Goal: Information Seeking & Learning: Find specific fact

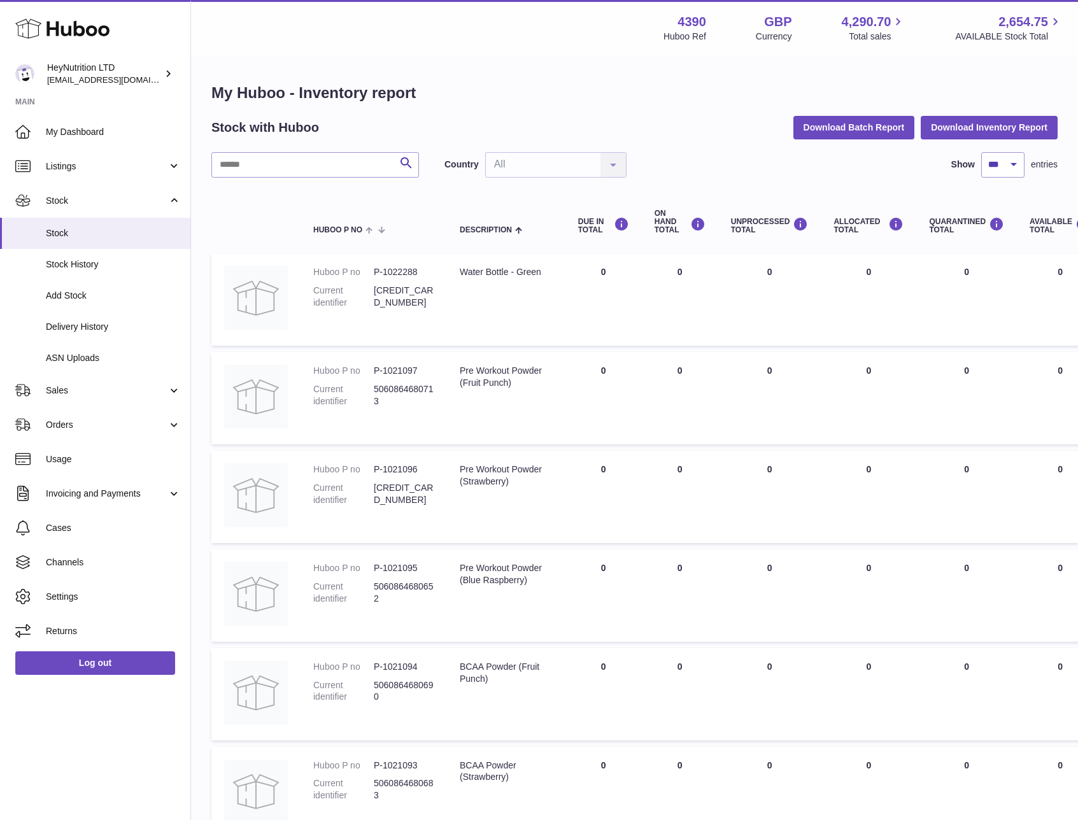
select select "***"
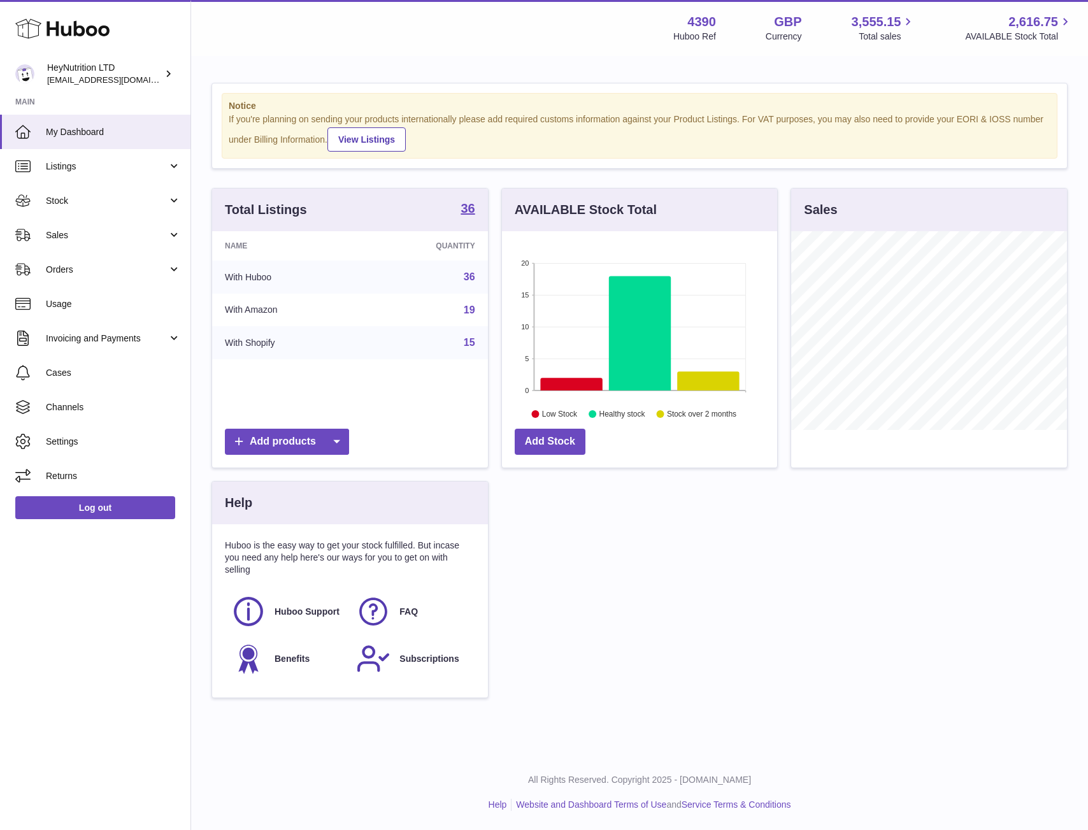
scroll to position [199, 275]
click at [78, 196] on span "Stock" at bounding box center [107, 201] width 122 height 12
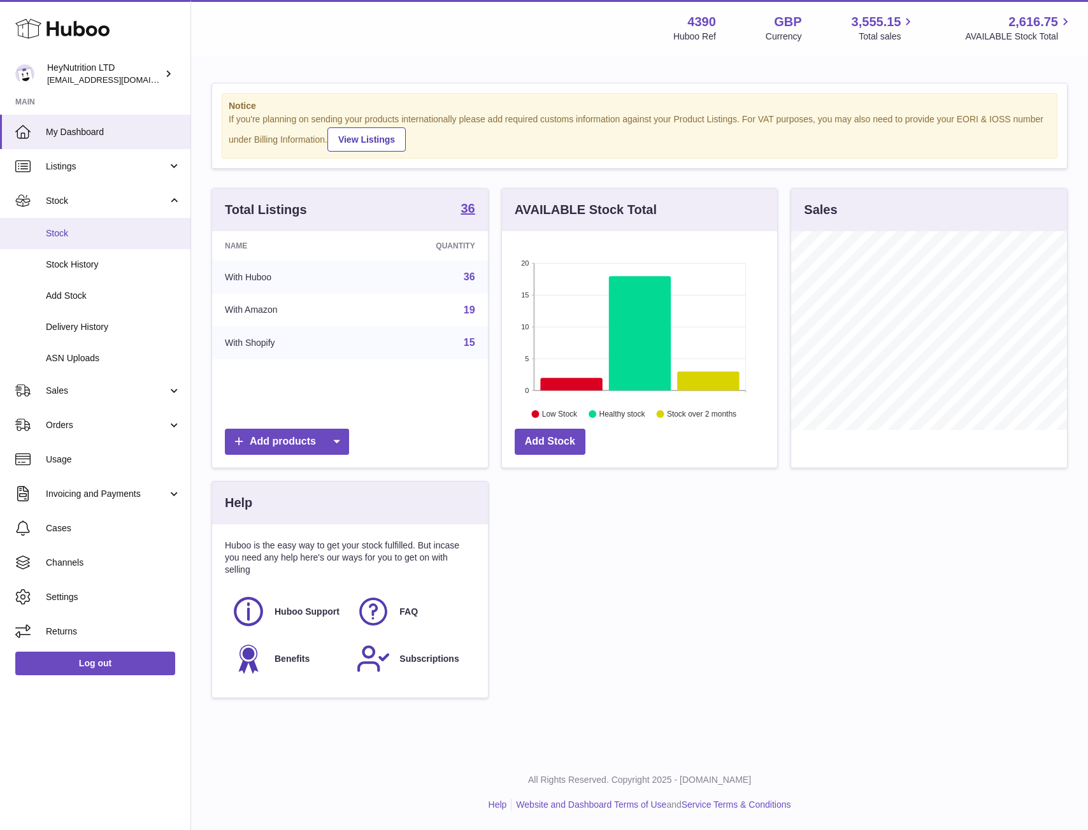
click at [85, 238] on span "Stock" at bounding box center [113, 233] width 135 height 12
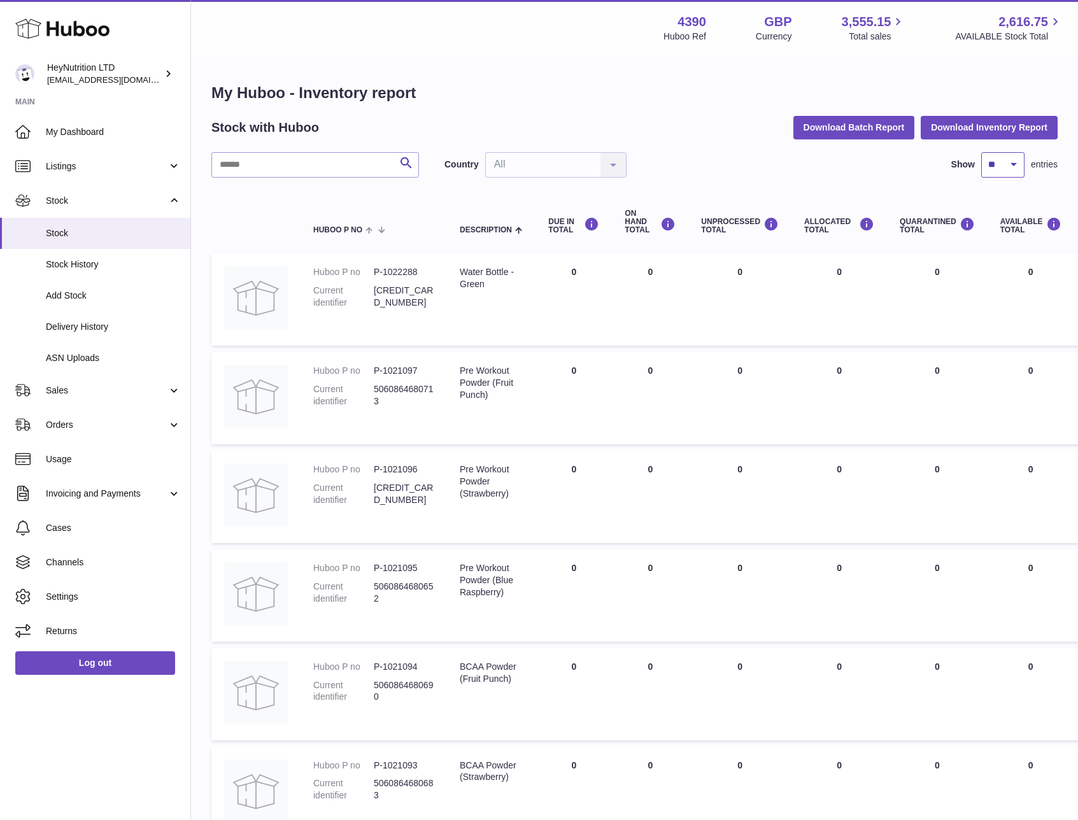
click at [999, 169] on select "** ** ** ***" at bounding box center [1002, 164] width 43 height 25
select select "***"
click at [981, 152] on select "** ** ** ***" at bounding box center [1002, 164] width 43 height 25
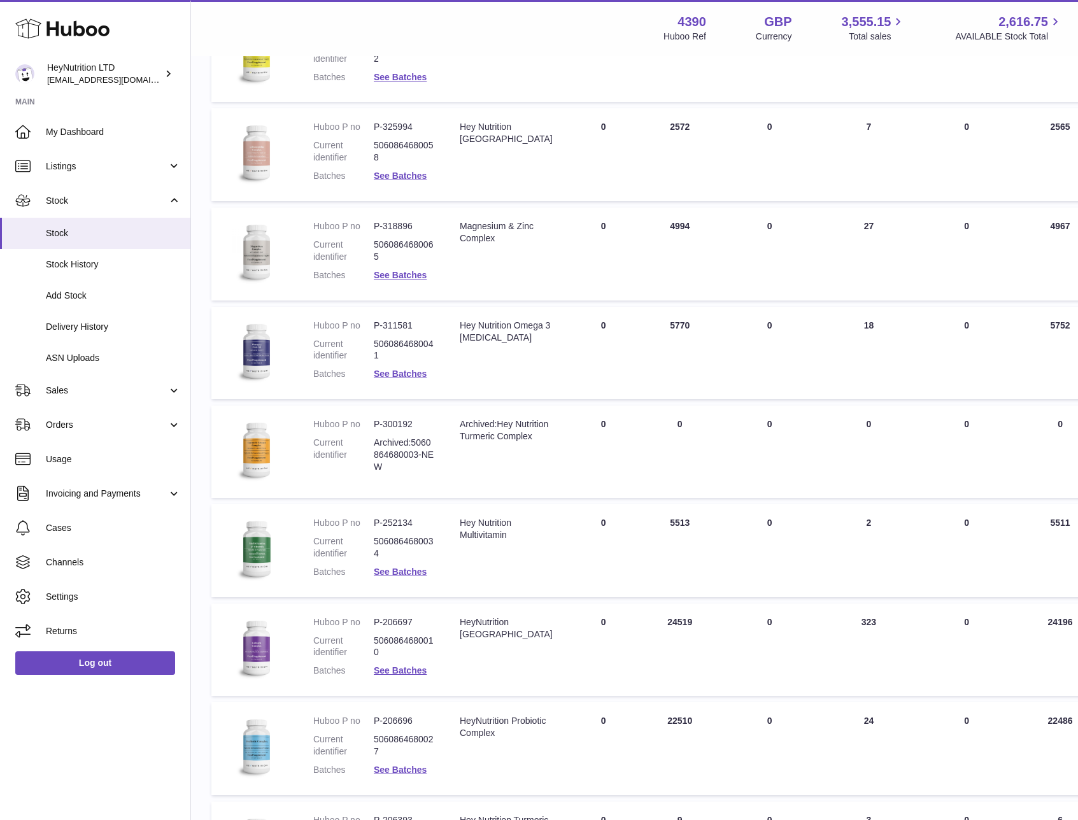
scroll to position [2930, 0]
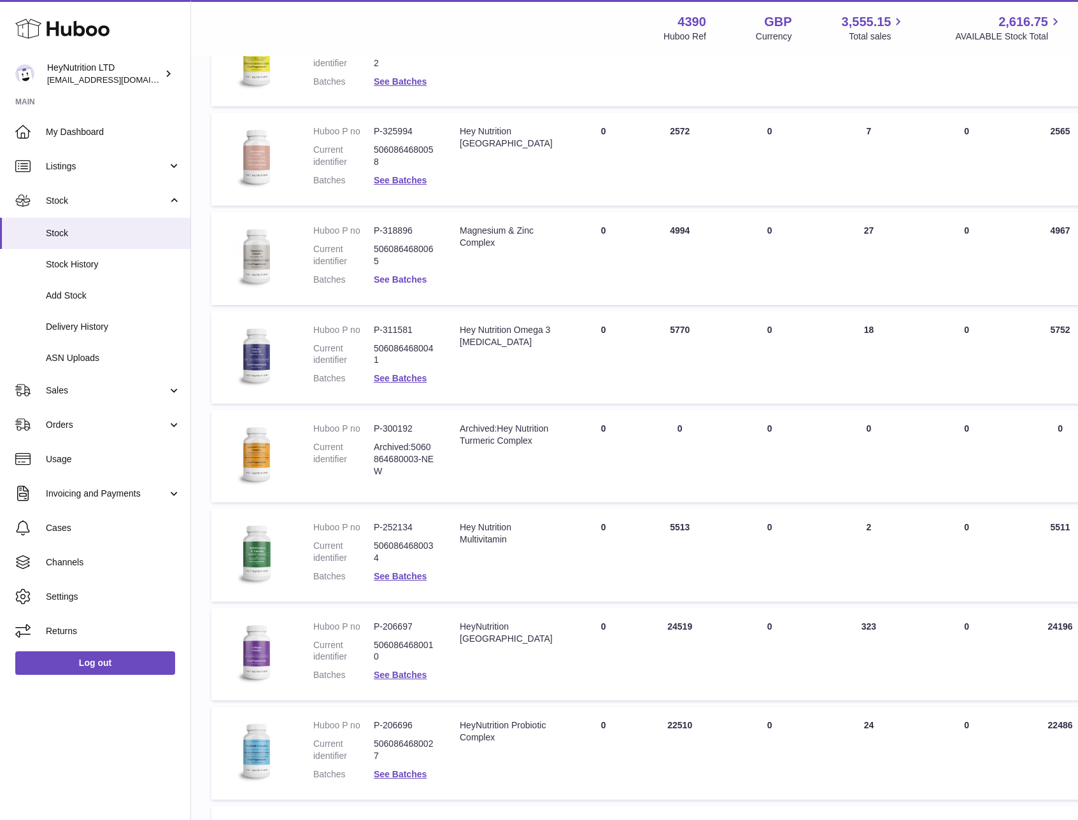
click at [399, 280] on link "See Batches" at bounding box center [400, 280] width 53 height 10
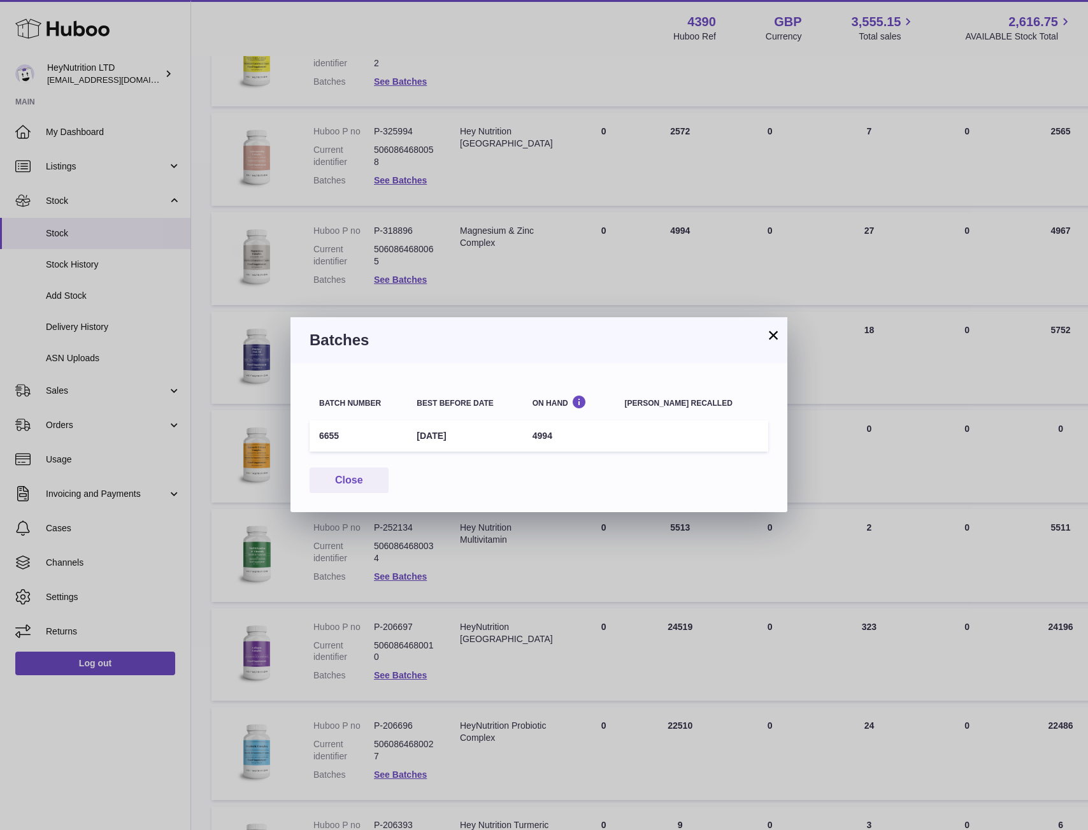
click at [767, 336] on button "×" at bounding box center [773, 334] width 15 height 15
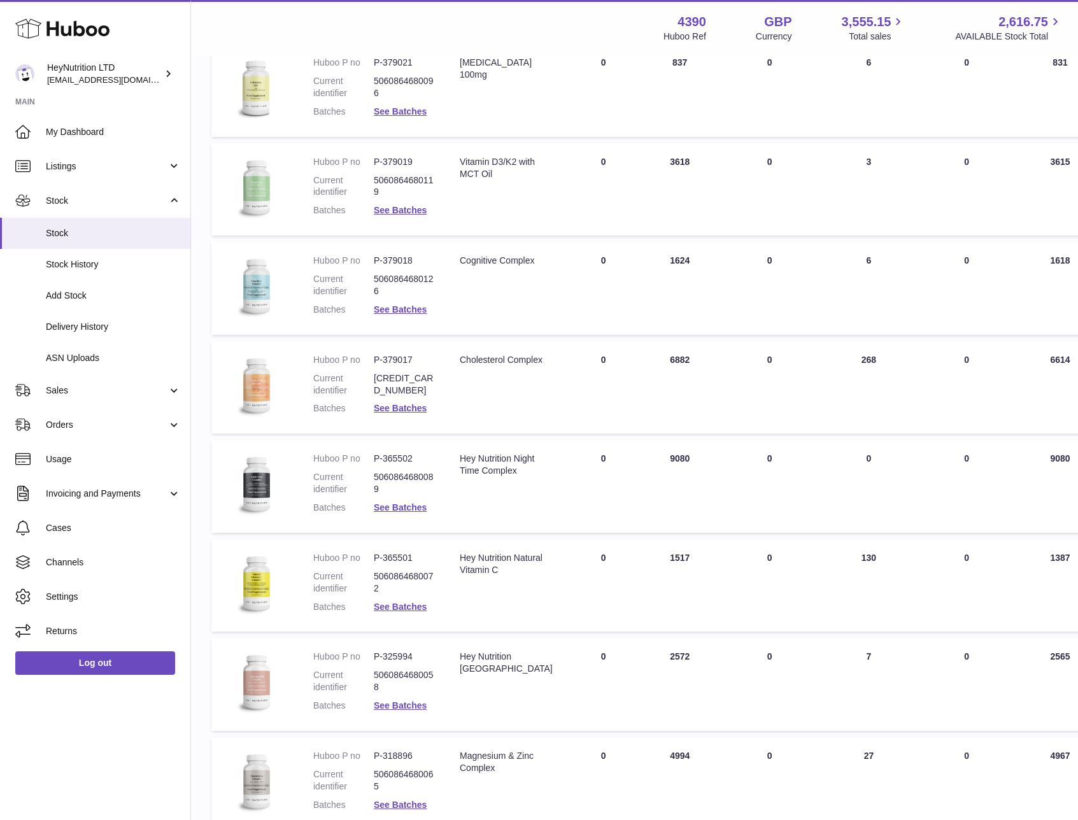
scroll to position [2360, 0]
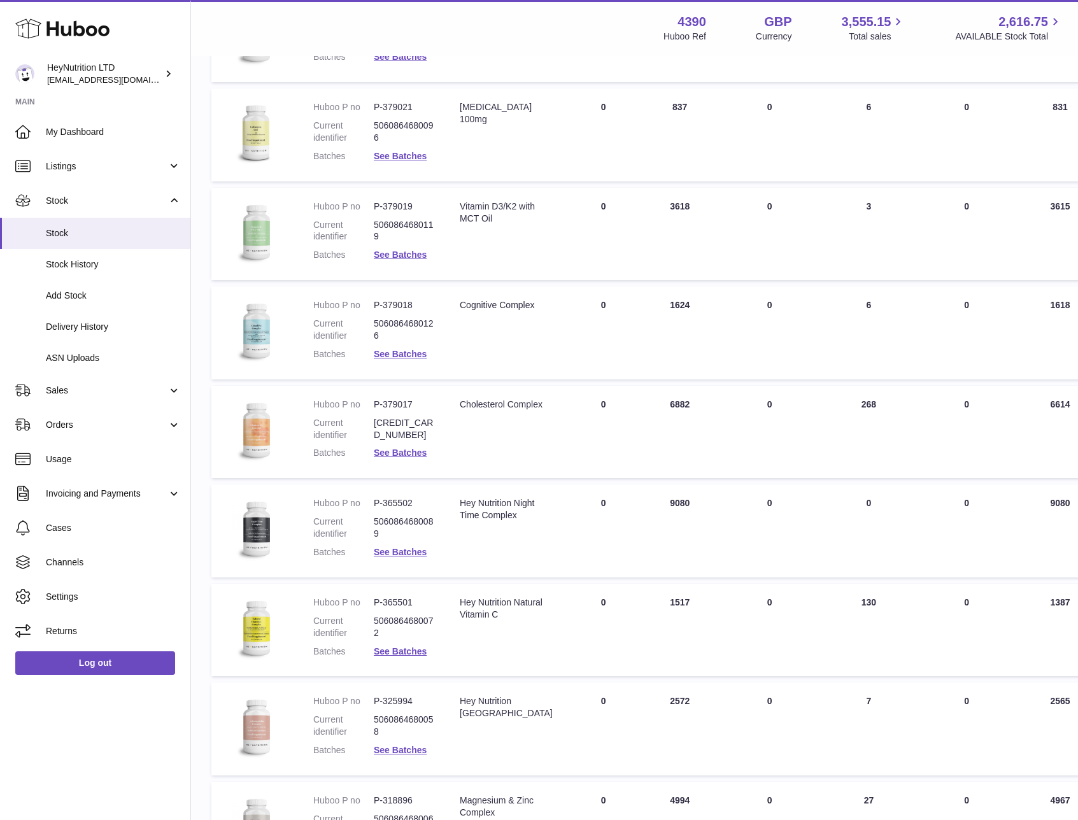
click at [403, 206] on dd "P-379019" at bounding box center [404, 207] width 61 height 12
click at [403, 205] on dd "P-379019" at bounding box center [404, 207] width 61 height 12
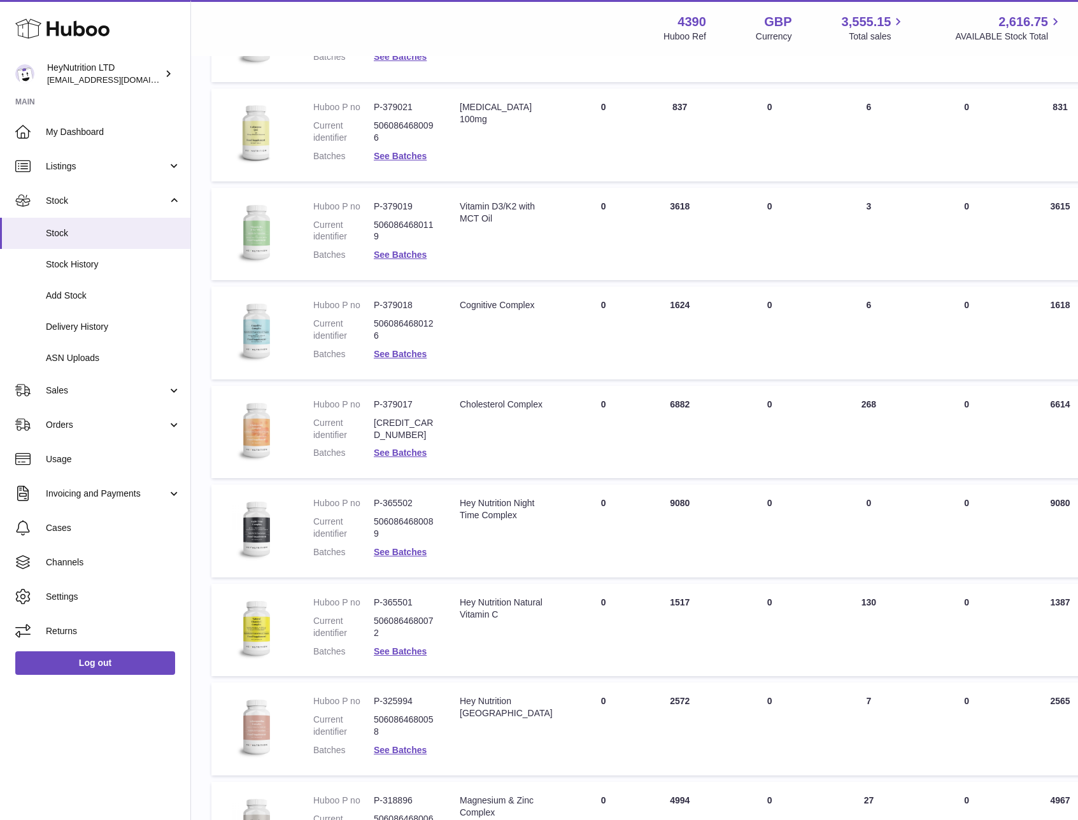
click at [399, 304] on dd "P-379018" at bounding box center [404, 305] width 61 height 12
copy dl "P-379018"
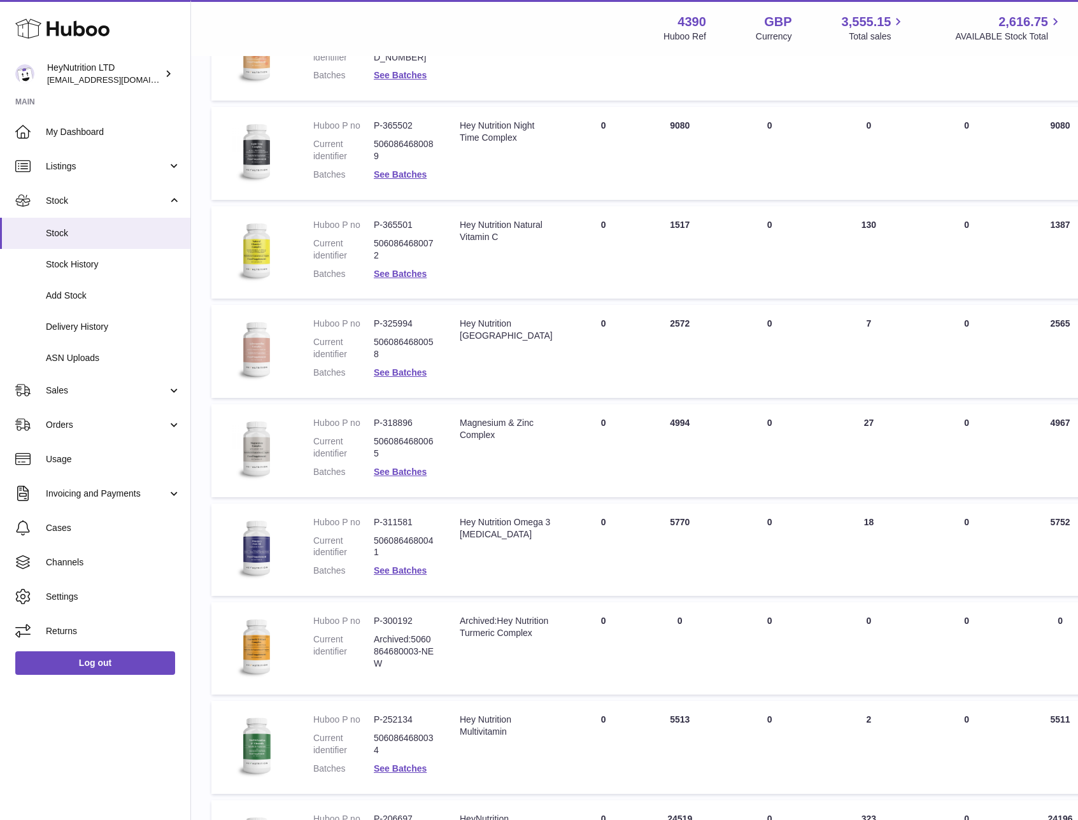
scroll to position [2746, 0]
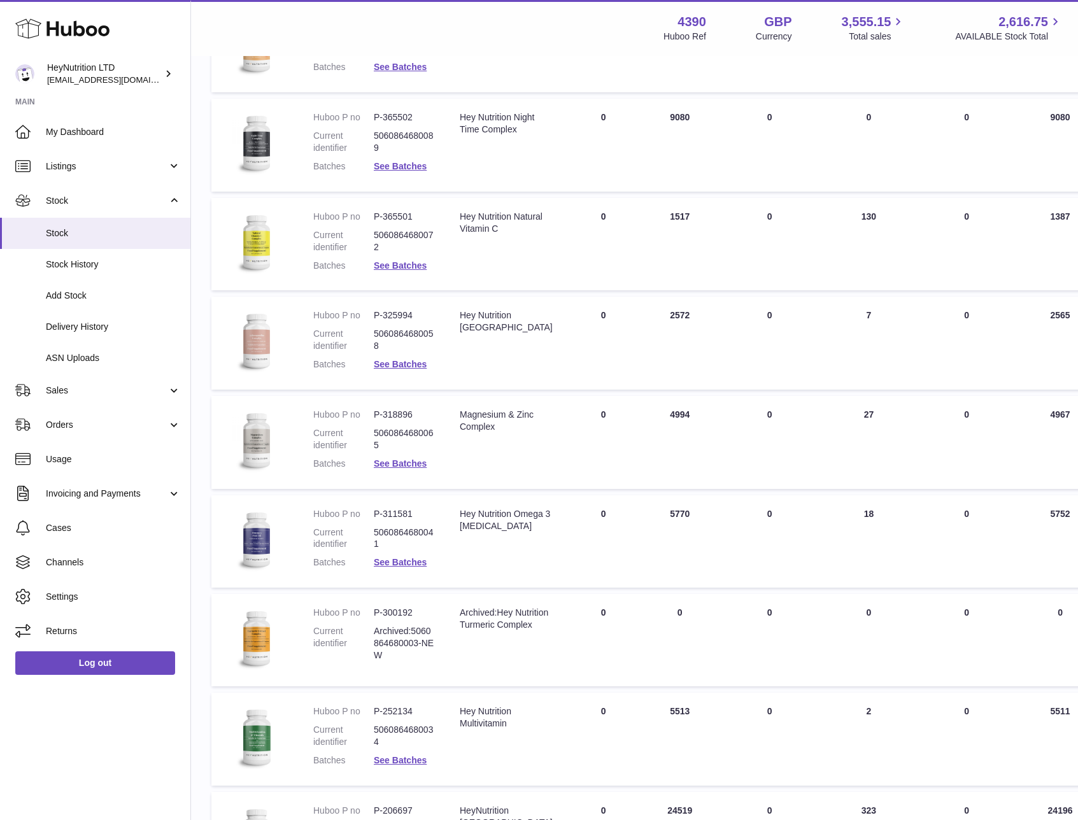
click at [397, 415] on dd "P-318896" at bounding box center [404, 415] width 61 height 12
copy dl "P-318896"
click at [398, 514] on dd "P-311581" at bounding box center [404, 514] width 61 height 12
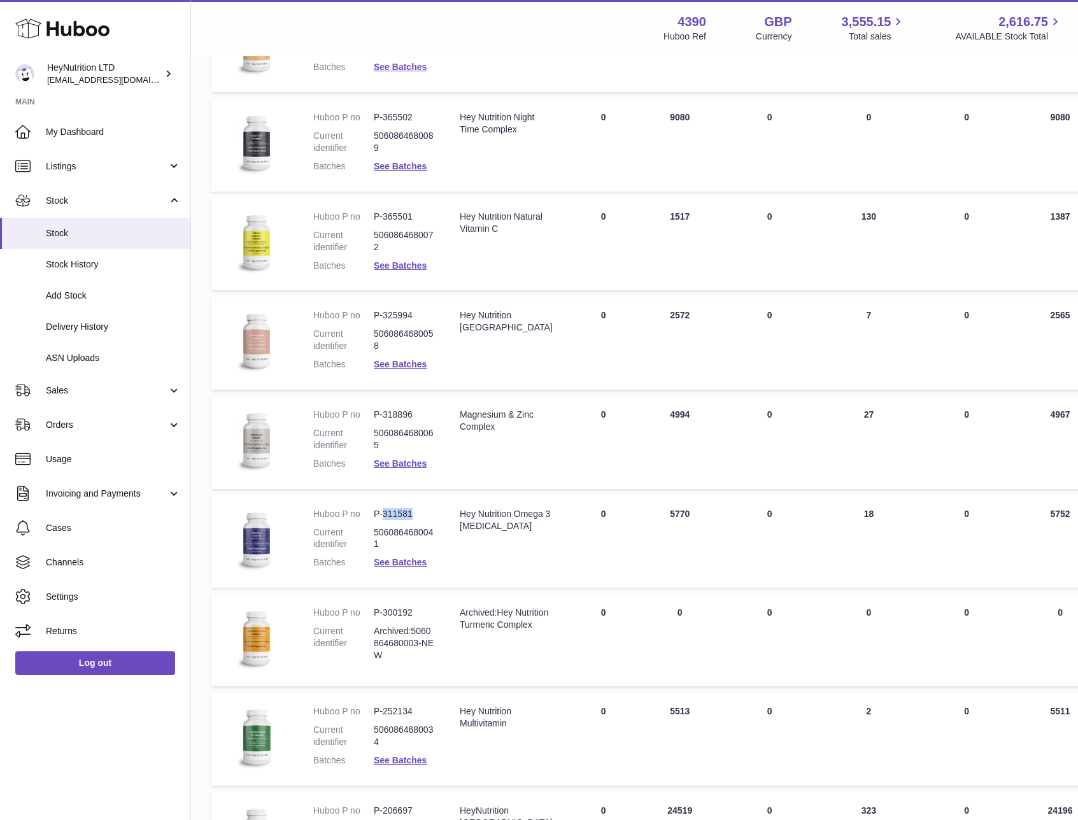
click at [398, 513] on dd "P-311581" at bounding box center [404, 514] width 61 height 12
copy dl "P-311581"
click at [412, 562] on link "See Batches" at bounding box center [400, 562] width 53 height 10
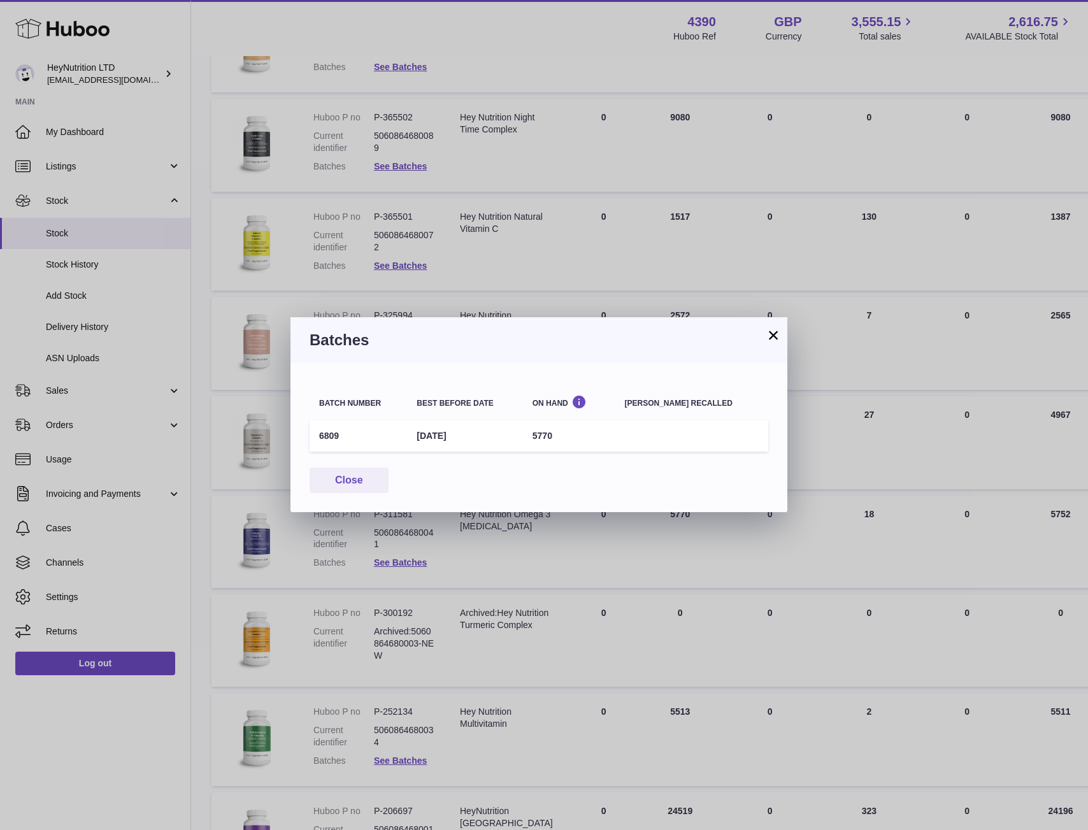
click at [332, 433] on td "6809" at bounding box center [358, 435] width 97 height 31
copy td "6809"
click at [770, 338] on button "×" at bounding box center [773, 334] width 15 height 15
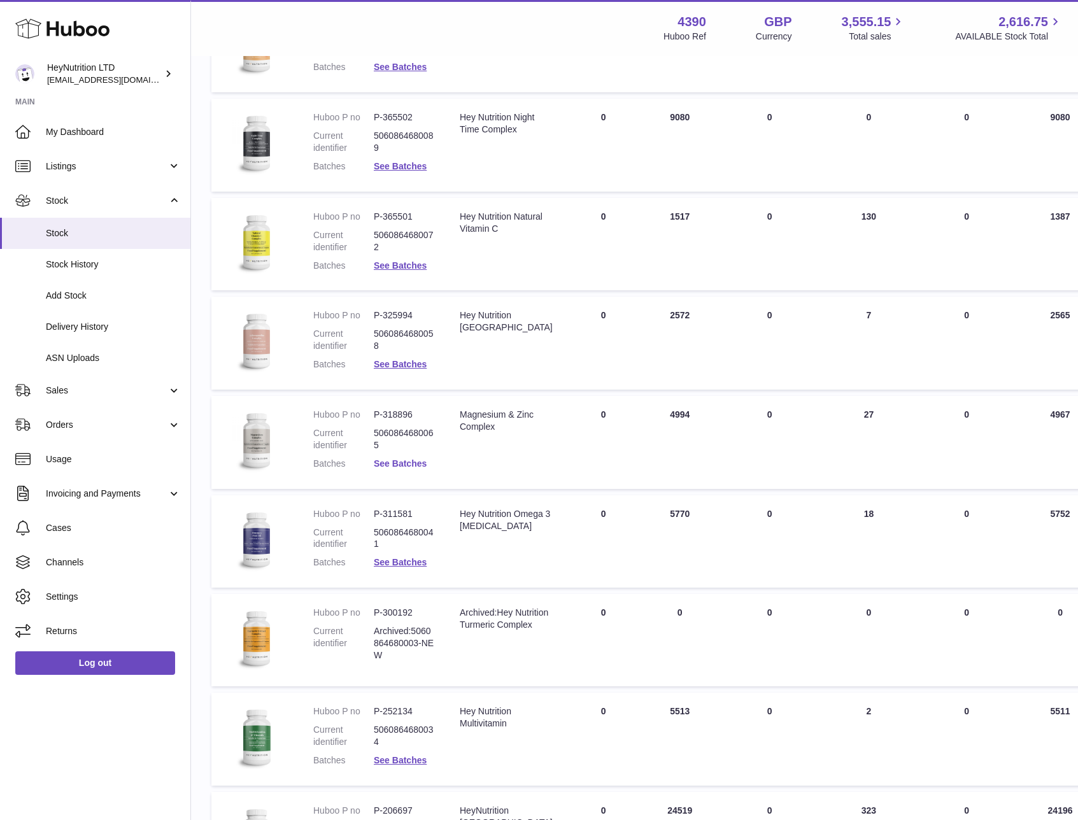
click at [406, 462] on link "See Batches" at bounding box center [400, 464] width 53 height 10
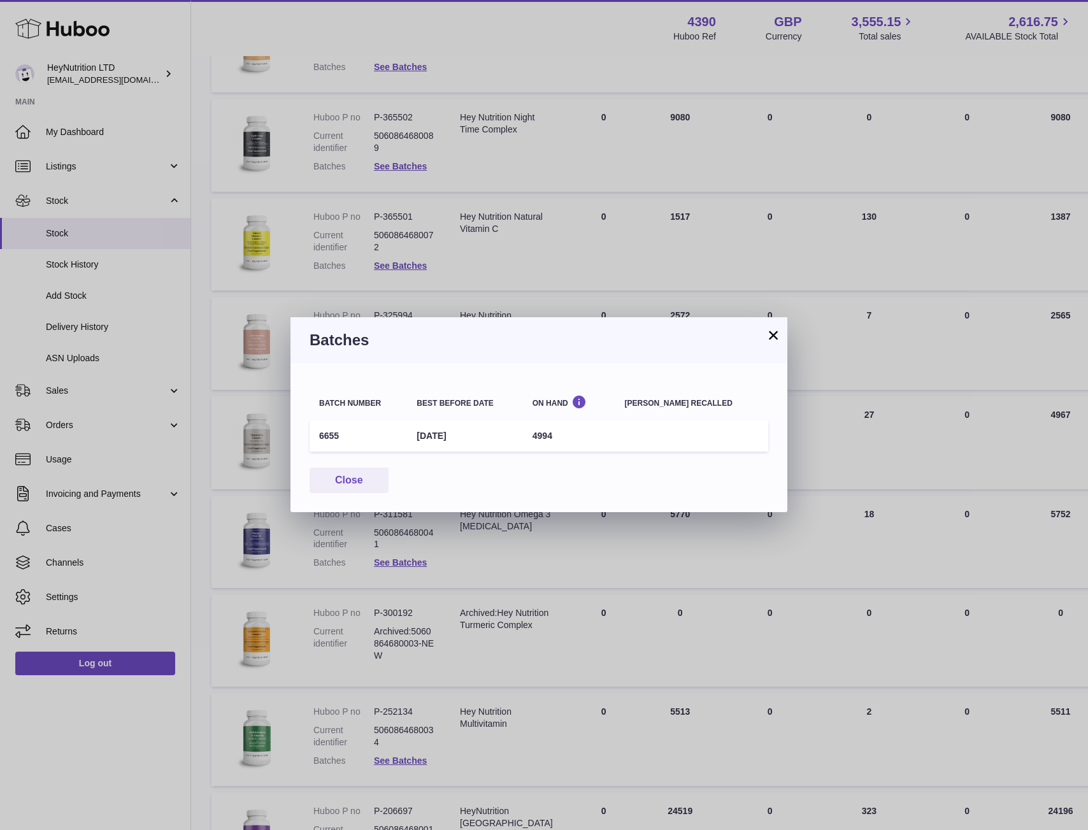
click at [330, 435] on td "6655" at bounding box center [358, 435] width 97 height 31
copy td "6655"
click at [769, 336] on button "×" at bounding box center [773, 334] width 15 height 15
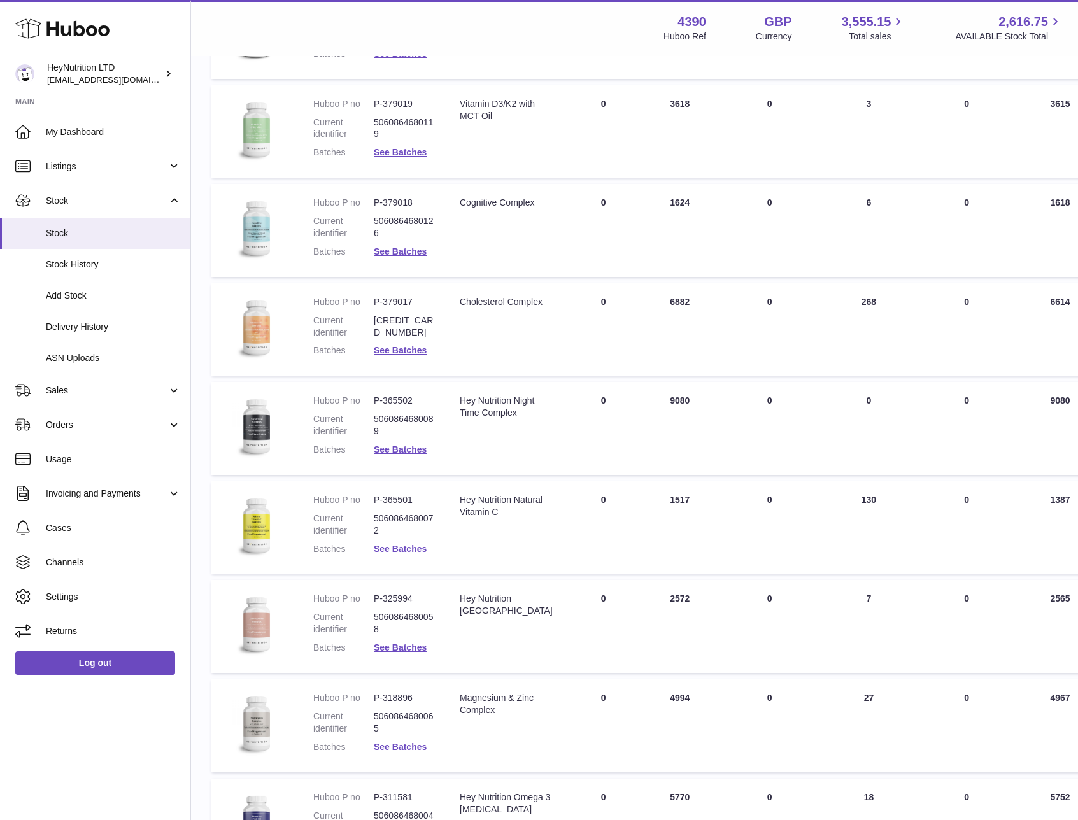
scroll to position [2419, 0]
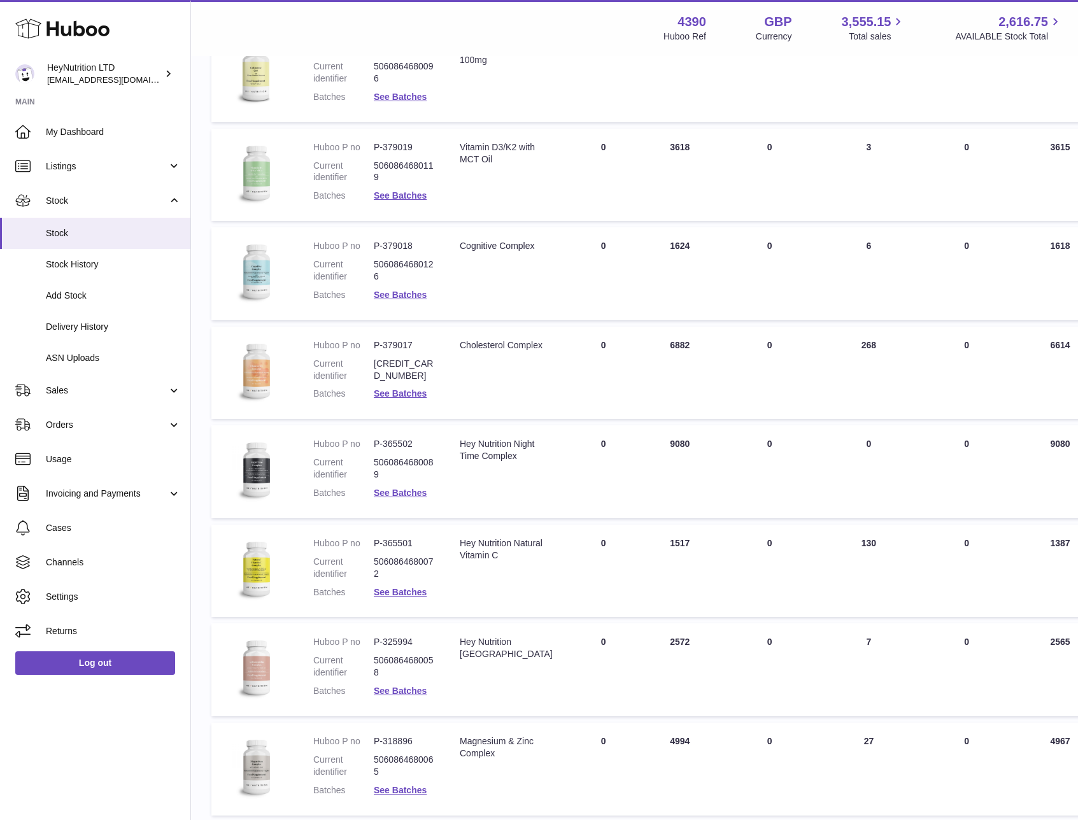
click at [425, 304] on dl "Huboo P no P-379018 Current identifier 5060864680126 Batches See Batches" at bounding box center [373, 274] width 121 height 68
click at [413, 294] on link "See Batches" at bounding box center [400, 295] width 53 height 10
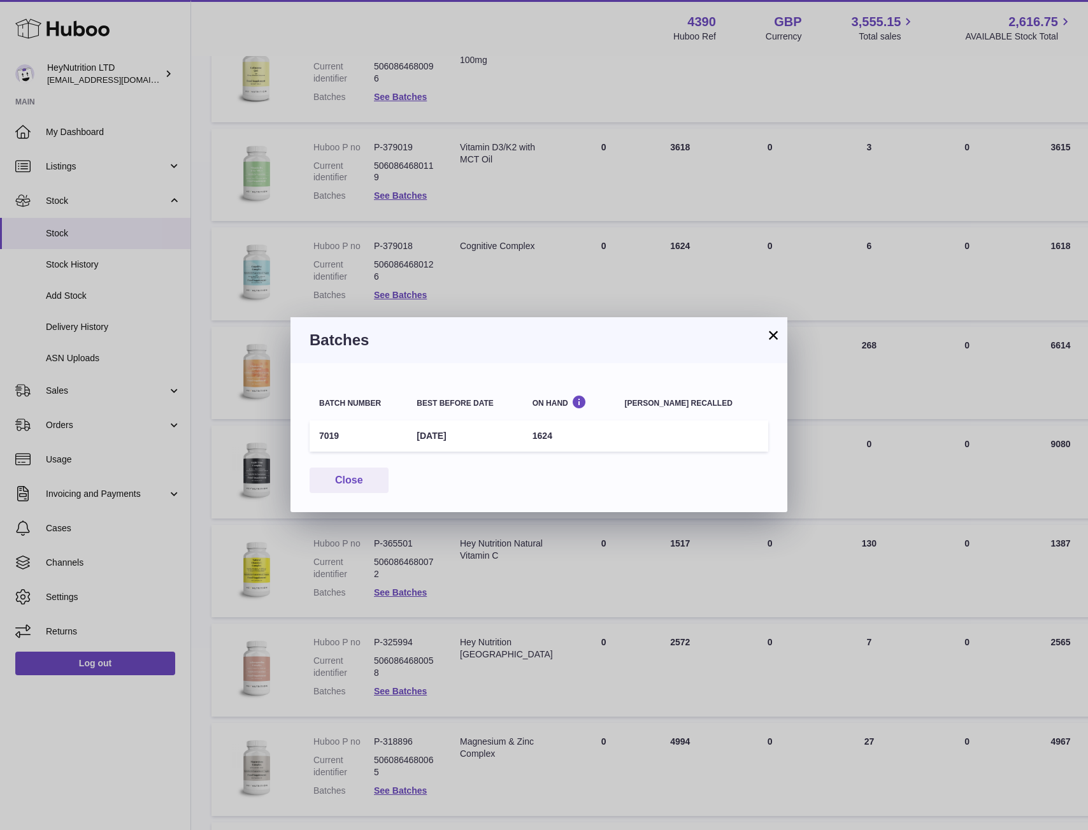
click at [333, 436] on td "7019" at bounding box center [358, 435] width 97 height 31
copy td "7019"
click at [771, 336] on button "×" at bounding box center [773, 334] width 15 height 15
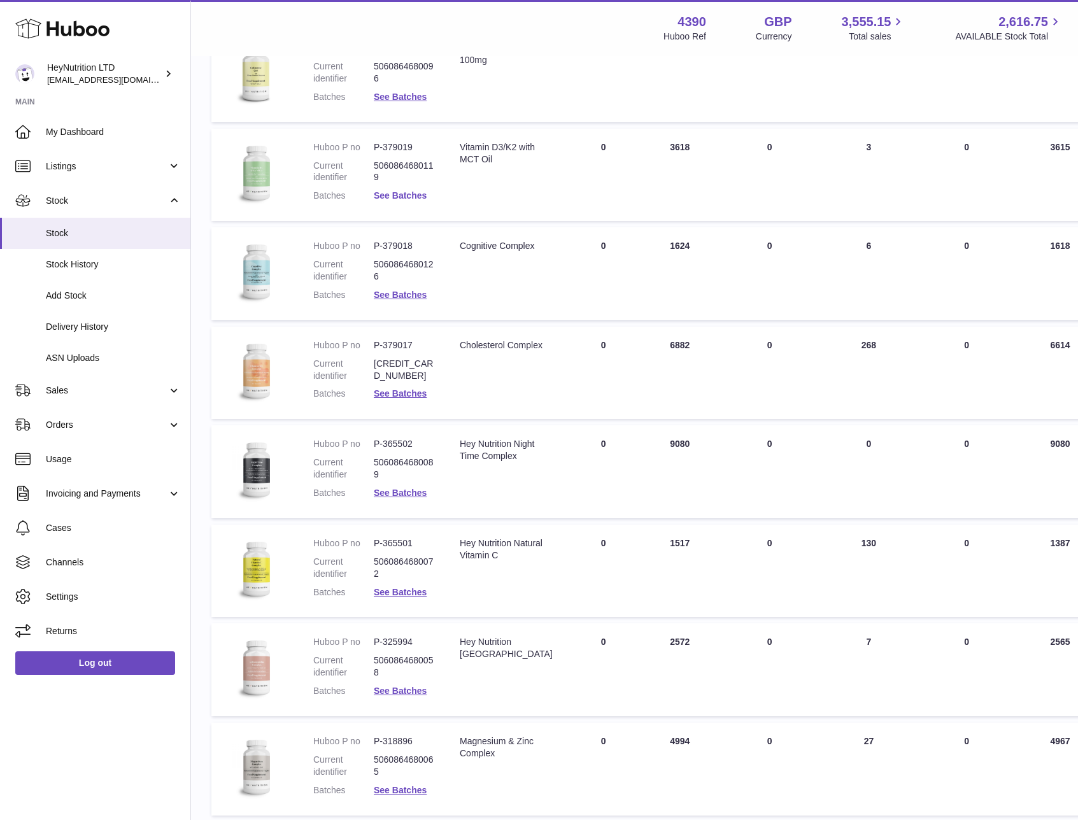
click at [415, 194] on link "See Batches" at bounding box center [400, 195] width 53 height 10
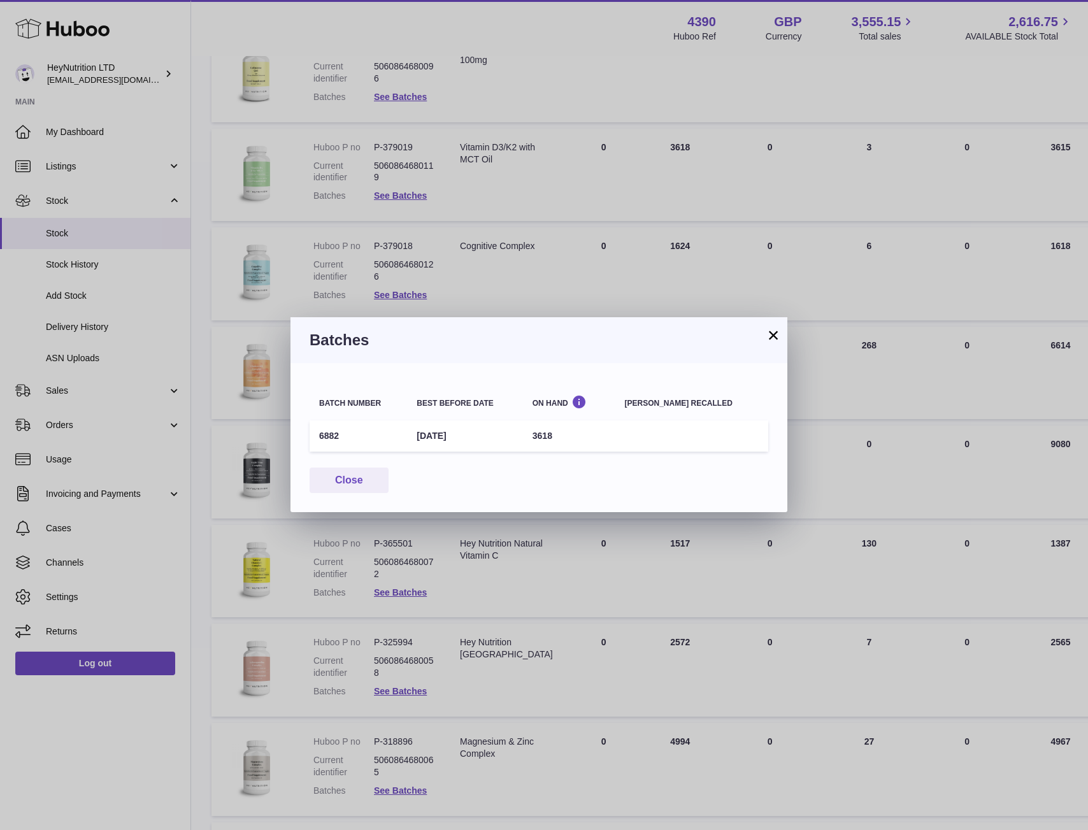
click at [331, 437] on td "6882" at bounding box center [358, 435] width 97 height 31
copy td "6882"
click at [775, 333] on button "×" at bounding box center [773, 334] width 15 height 15
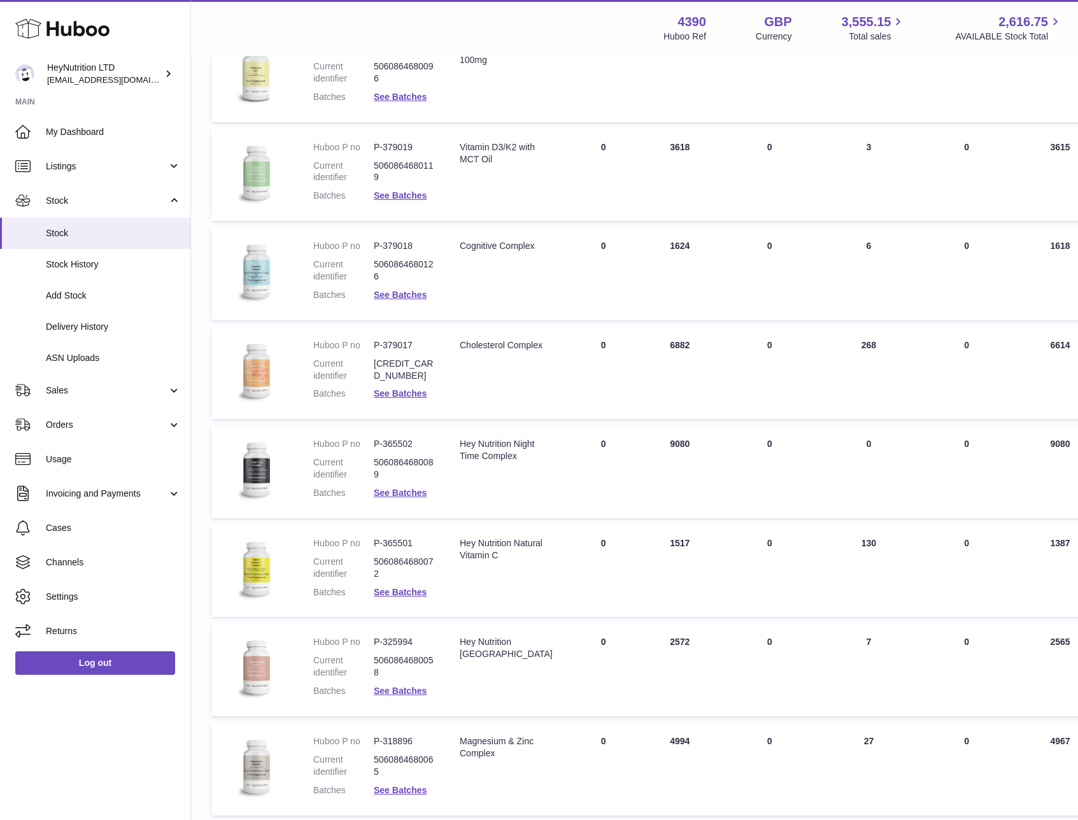
click at [460, 189] on td "Description Vitamin D3/K2 with MCT Oil" at bounding box center [506, 175] width 118 height 93
click at [421, 192] on link "See Batches" at bounding box center [400, 195] width 53 height 10
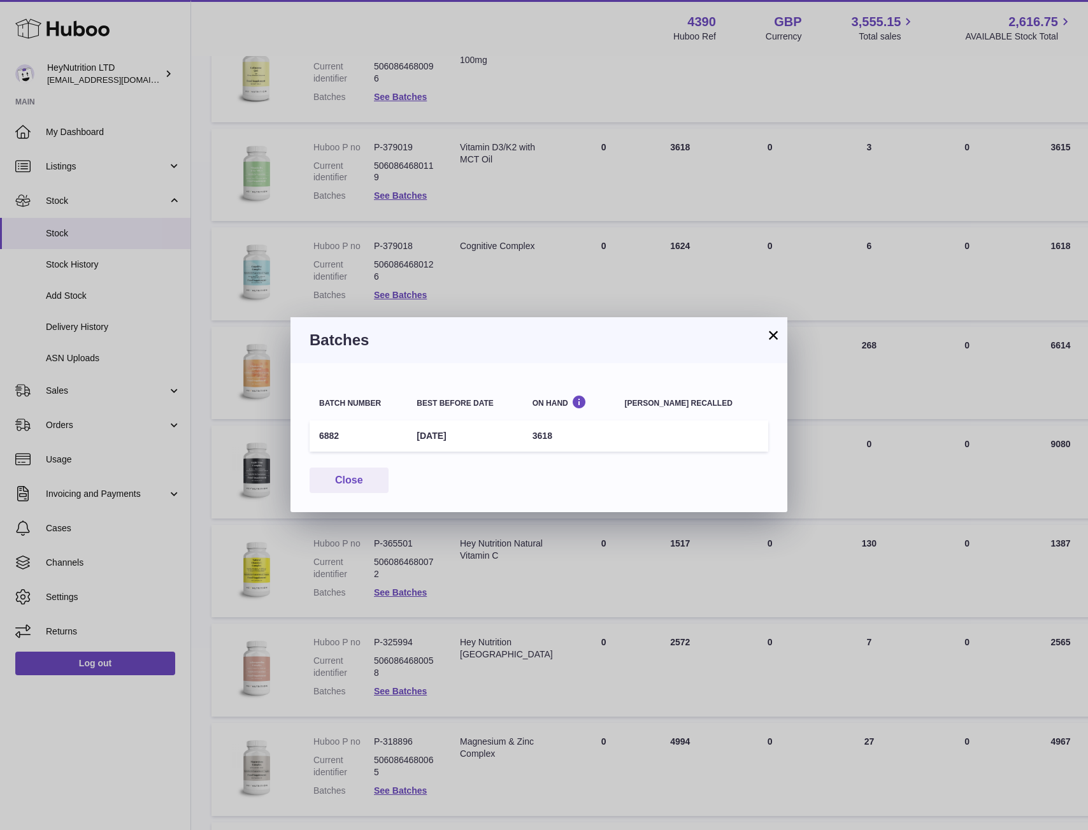
click at [332, 434] on td "6882" at bounding box center [358, 435] width 97 height 31
copy td "6882"
click at [773, 334] on button "×" at bounding box center [773, 334] width 15 height 15
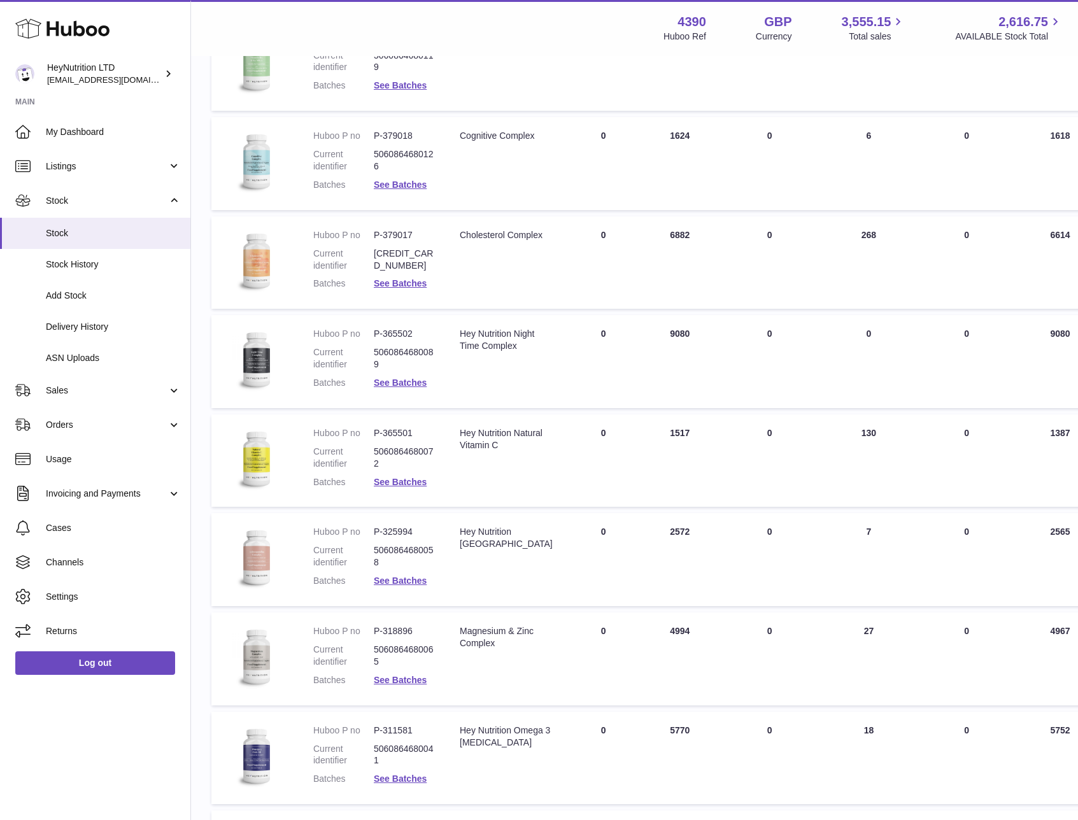
scroll to position [2787, 0]
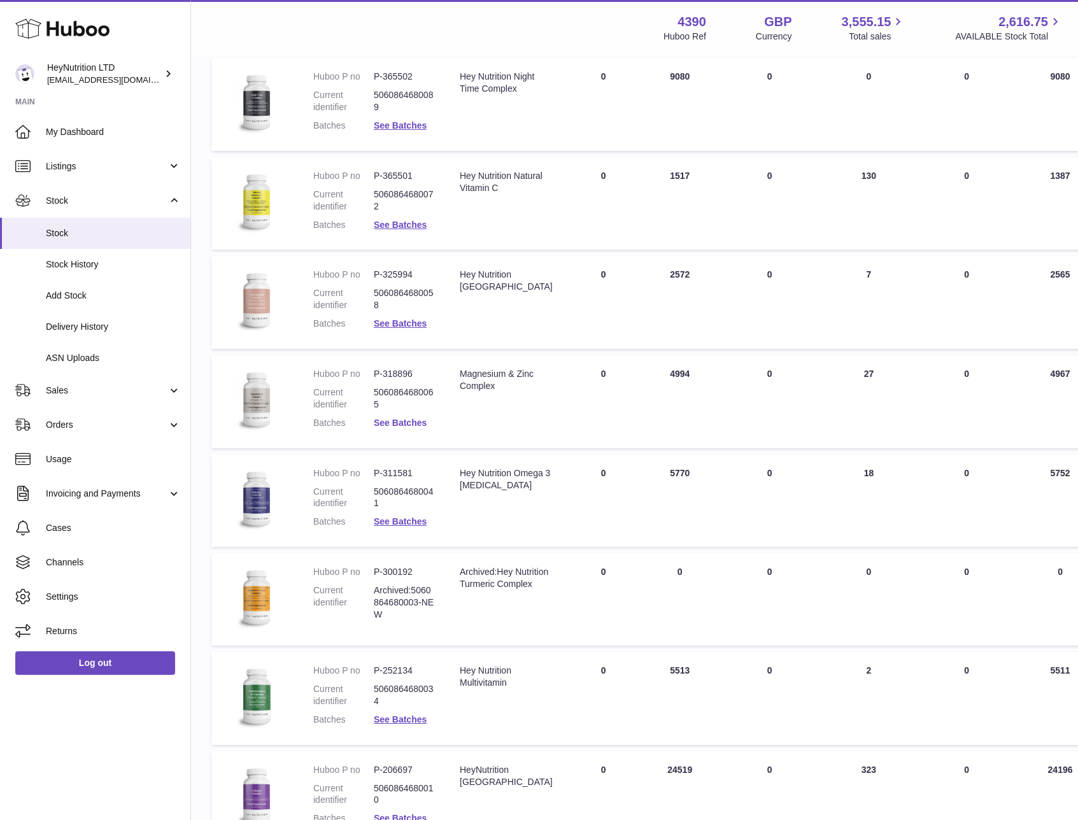
click at [399, 421] on link "See Batches" at bounding box center [400, 423] width 53 height 10
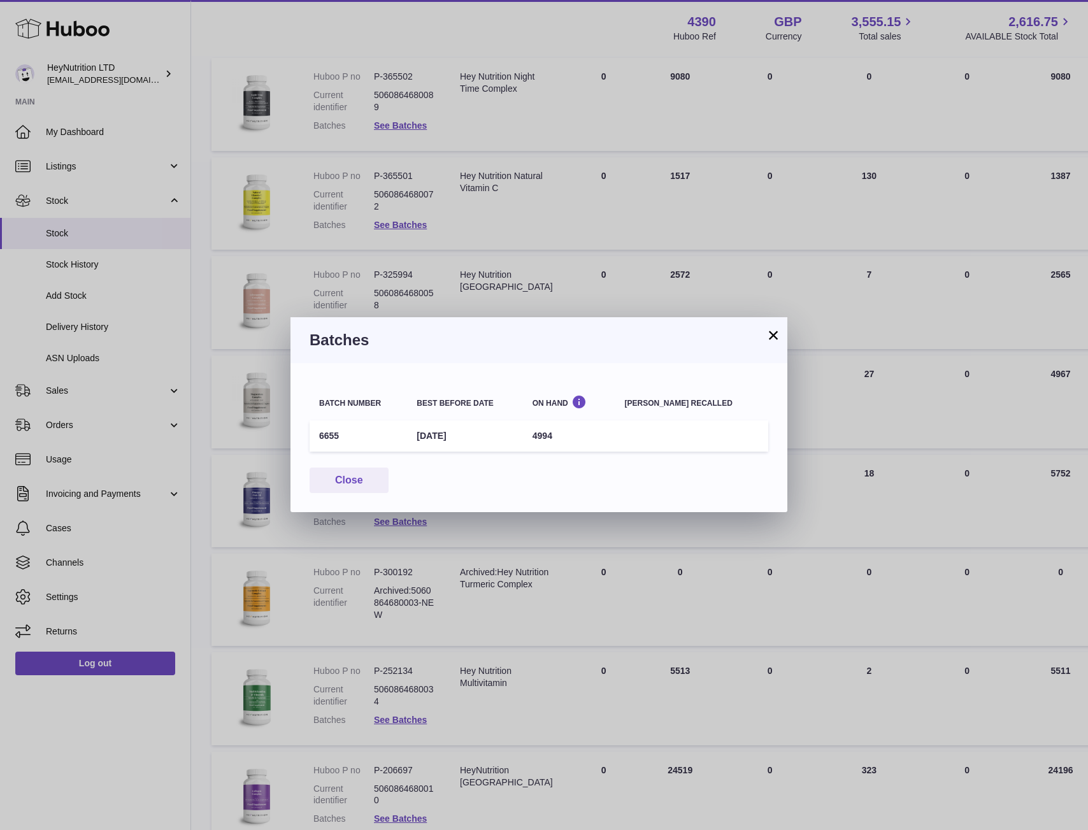
click at [329, 434] on td "6655" at bounding box center [358, 435] width 97 height 31
copy td "6655"
click at [773, 337] on button "×" at bounding box center [773, 334] width 15 height 15
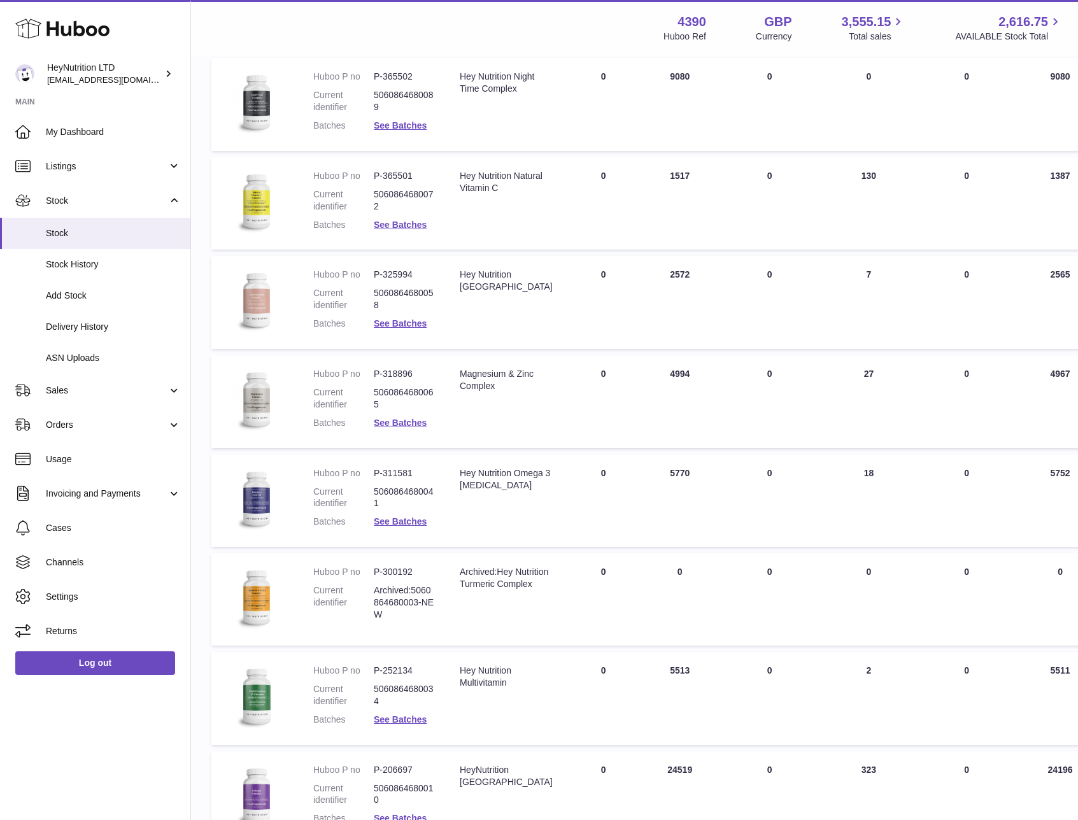
click at [389, 372] on dd "P-318896" at bounding box center [404, 374] width 61 height 12
copy dl "P-318896"
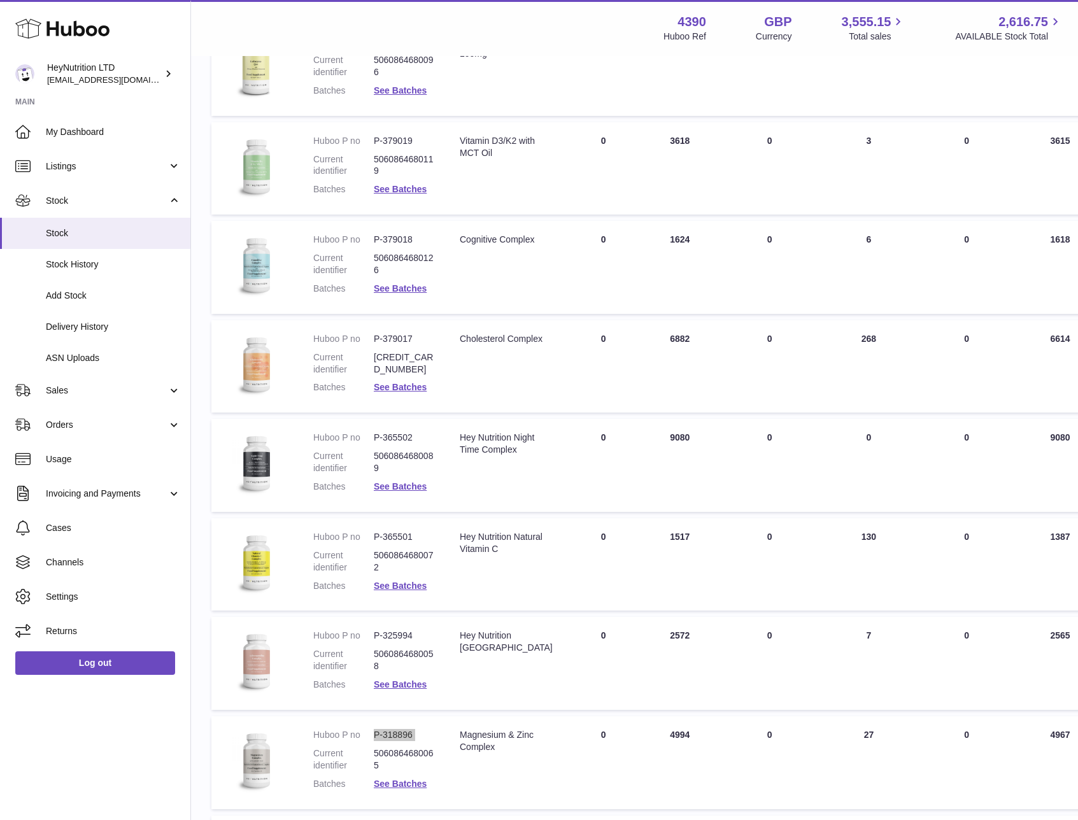
scroll to position [2392, 0]
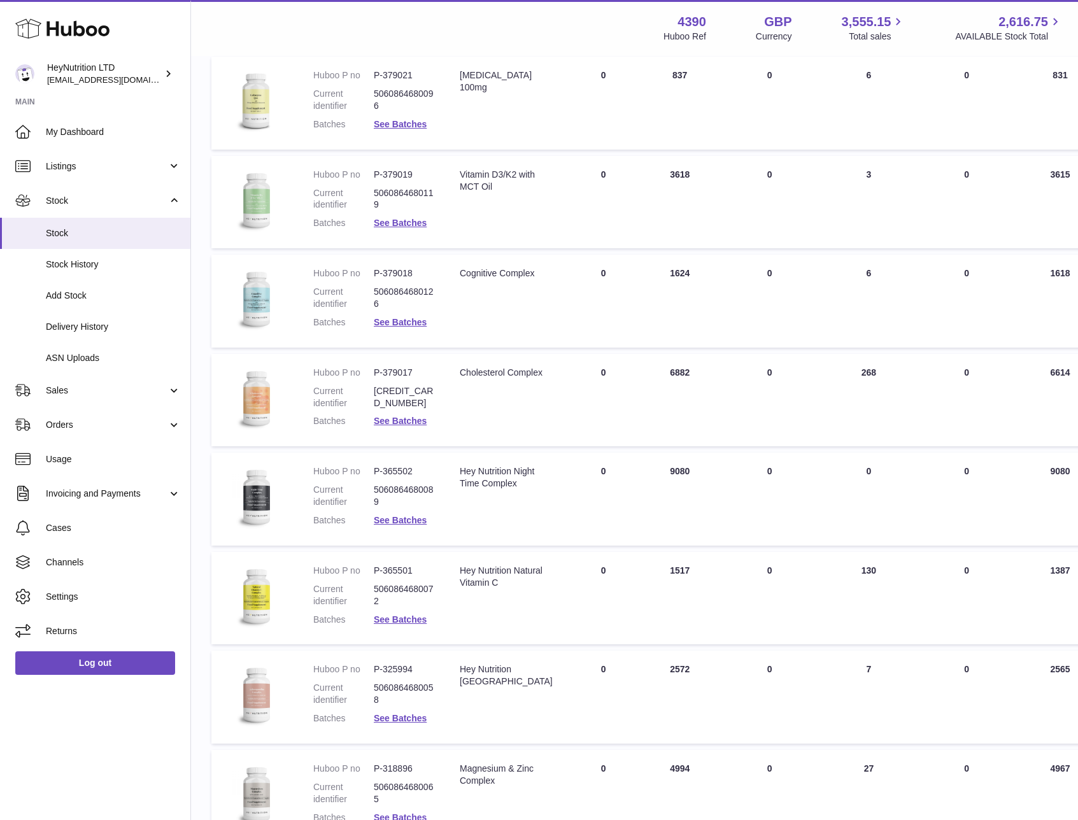
click at [407, 177] on dd "P-379019" at bounding box center [404, 175] width 61 height 12
